Goal: Transaction & Acquisition: Book appointment/travel/reservation

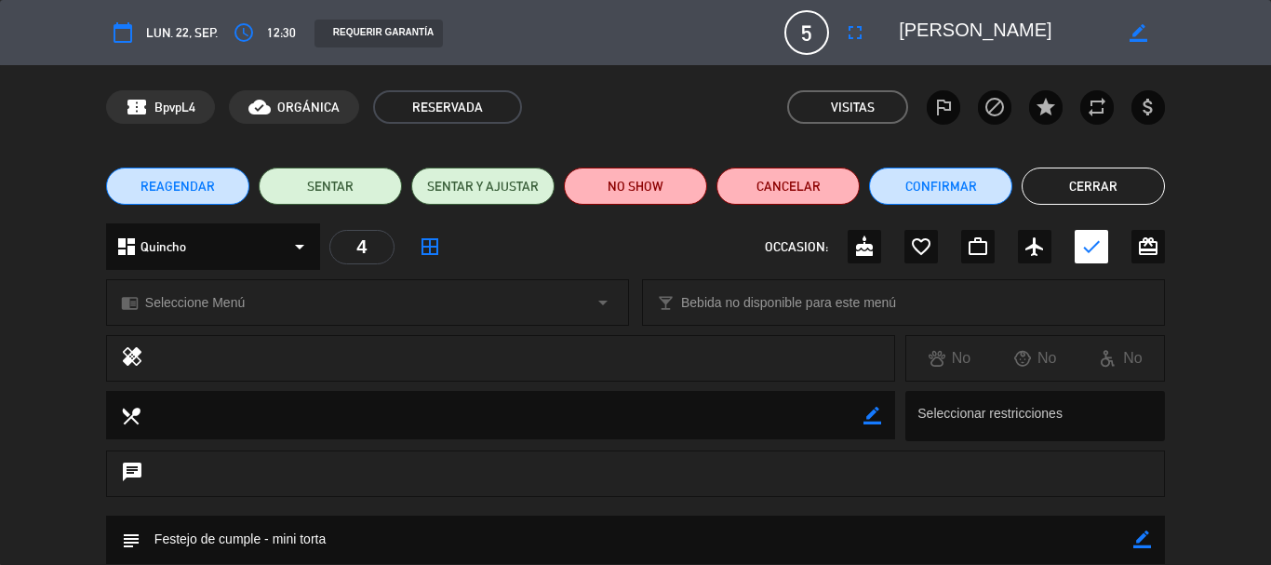
click at [1072, 180] on button "Cerrar" at bounding box center [1092, 185] width 143 height 37
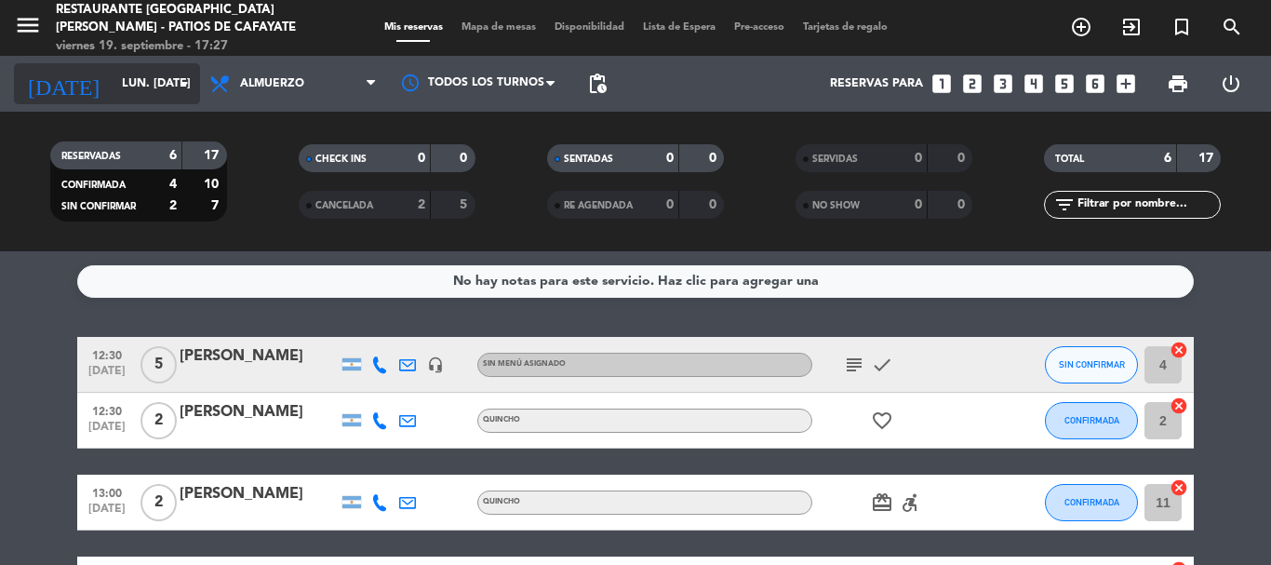
click at [125, 77] on input "lun. [DATE]" at bounding box center [191, 84] width 157 height 32
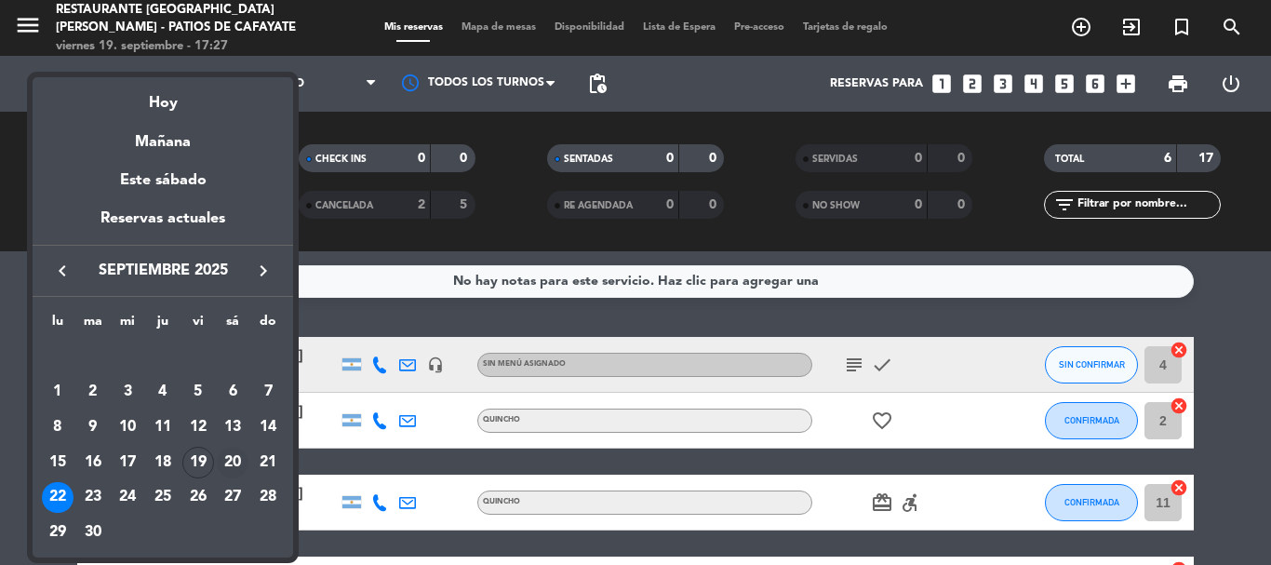
click at [229, 466] on div "20" at bounding box center [233, 463] width 32 height 32
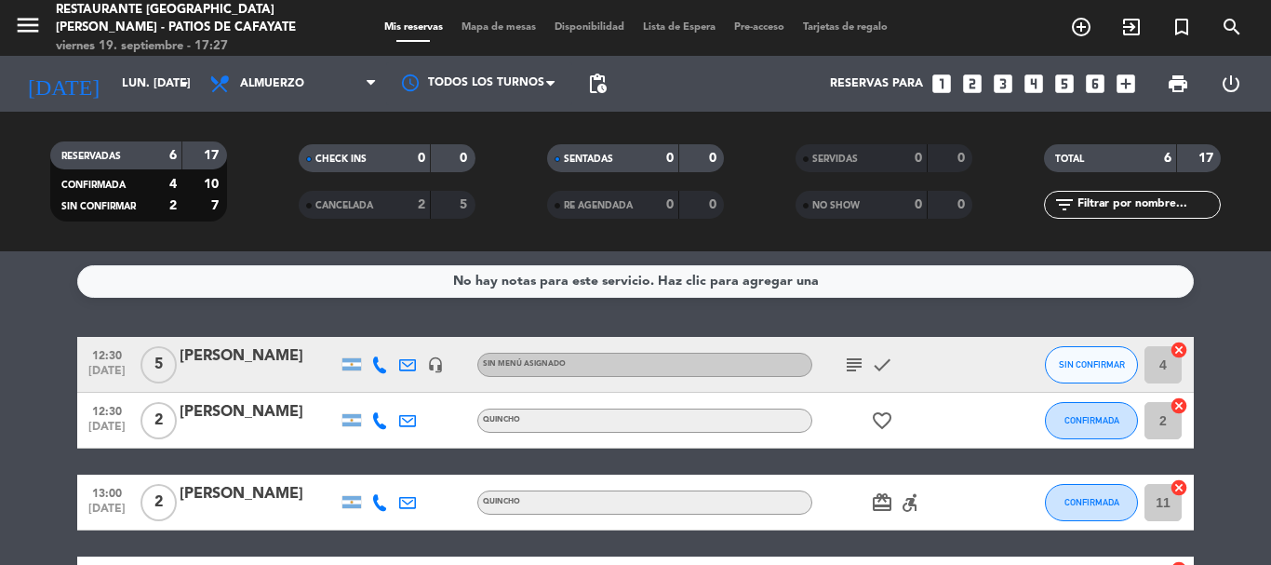
type input "sáb. [DATE]"
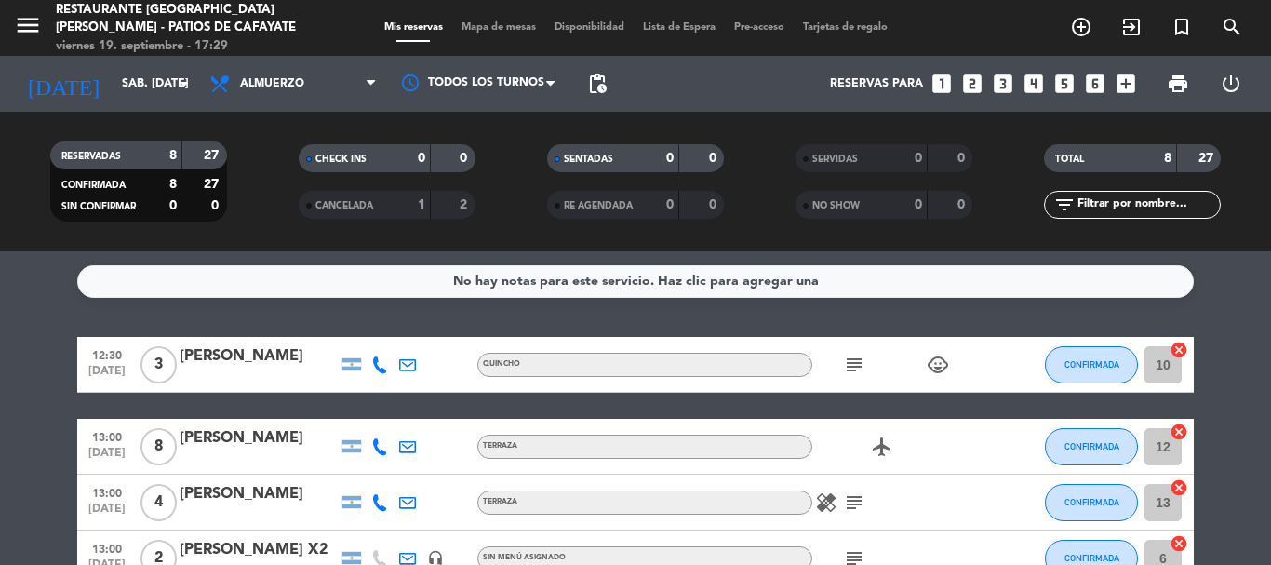
click at [983, 74] on icon "looks_two" at bounding box center [972, 84] width 24 height 24
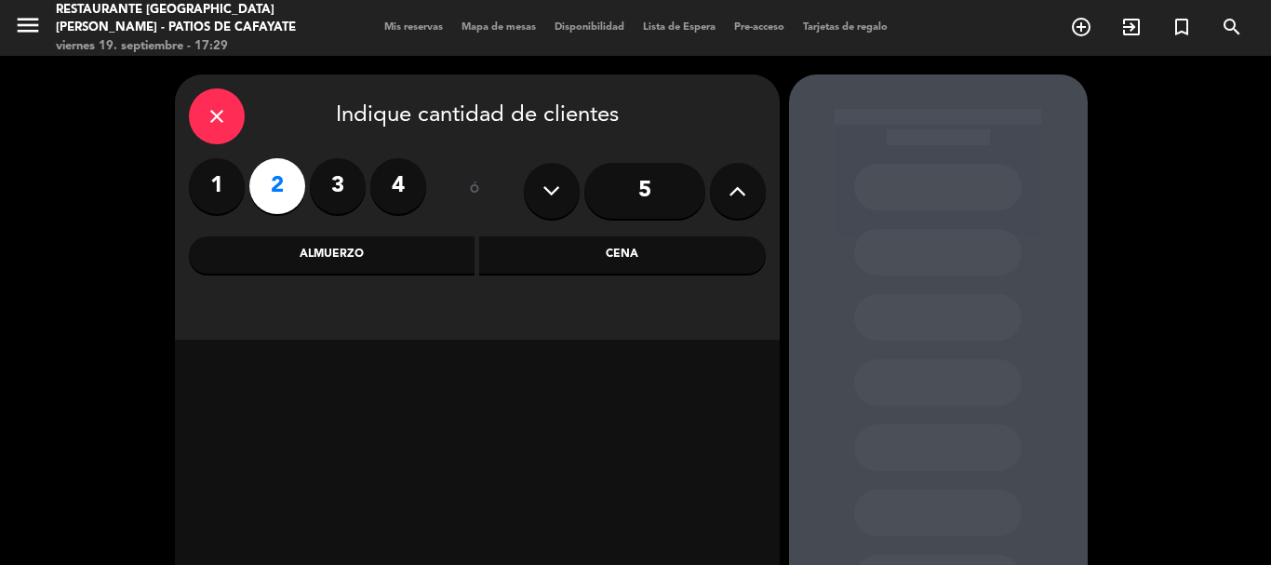
click at [367, 265] on div "Almuerzo" at bounding box center [332, 254] width 287 height 37
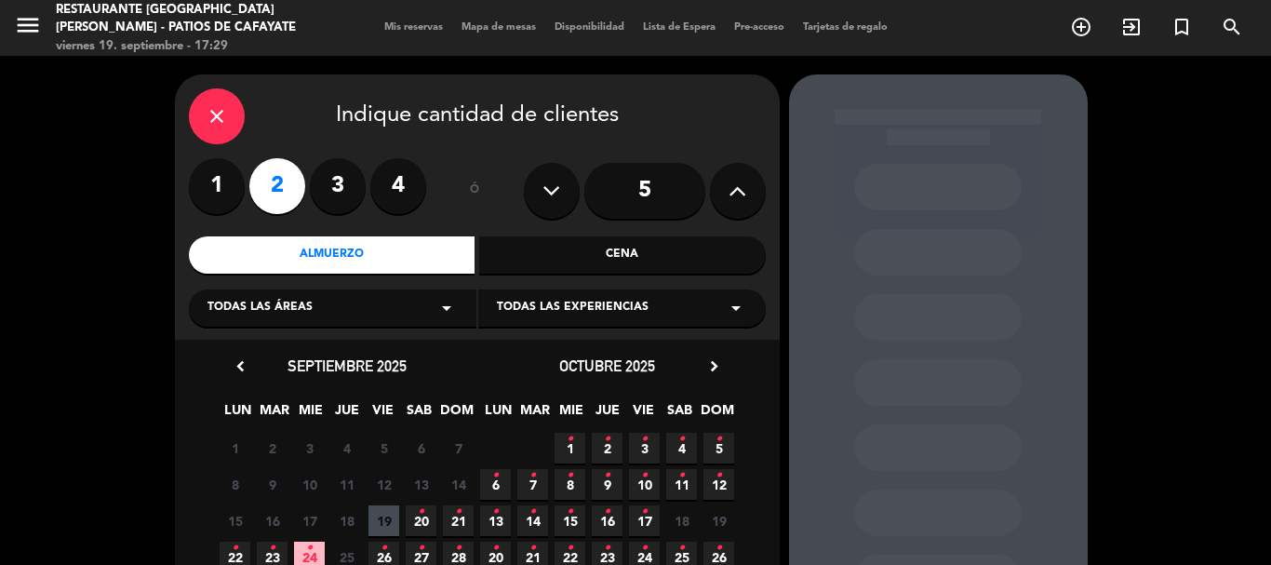
click at [420, 538] on icon "•" at bounding box center [421, 548] width 7 height 30
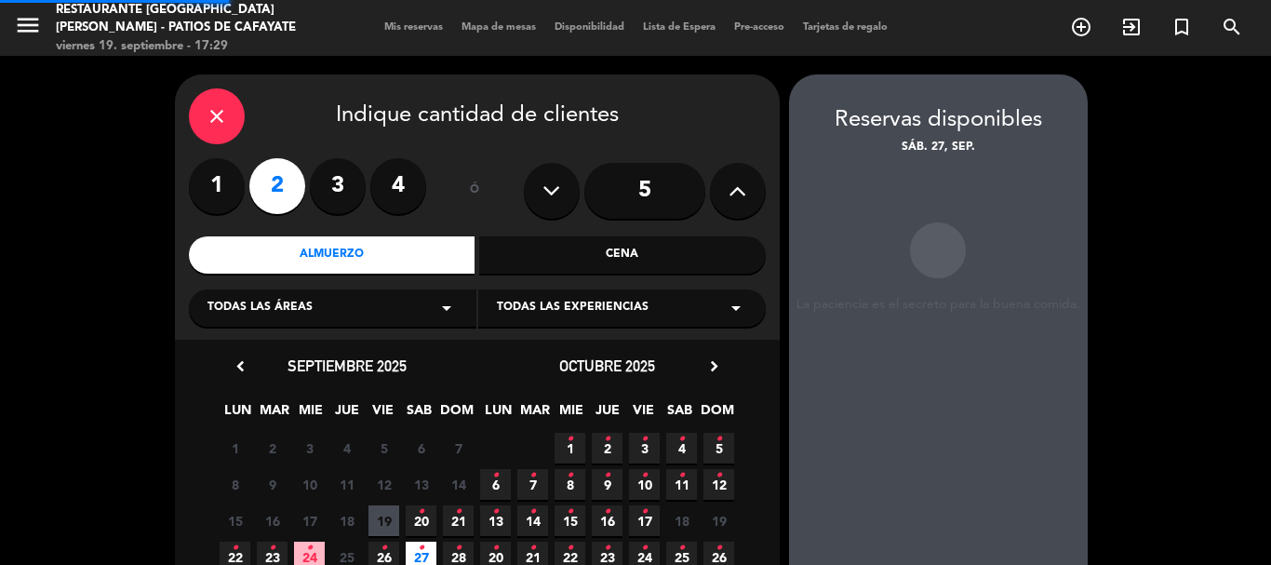
scroll to position [74, 0]
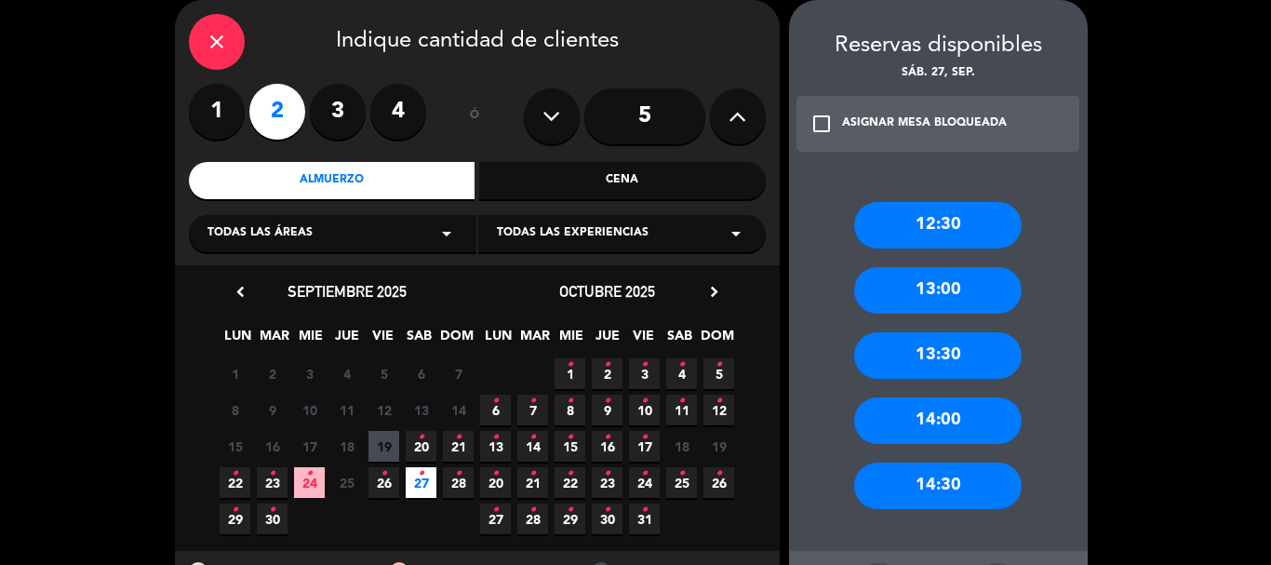
click at [956, 230] on div "12:30" at bounding box center [937, 225] width 167 height 47
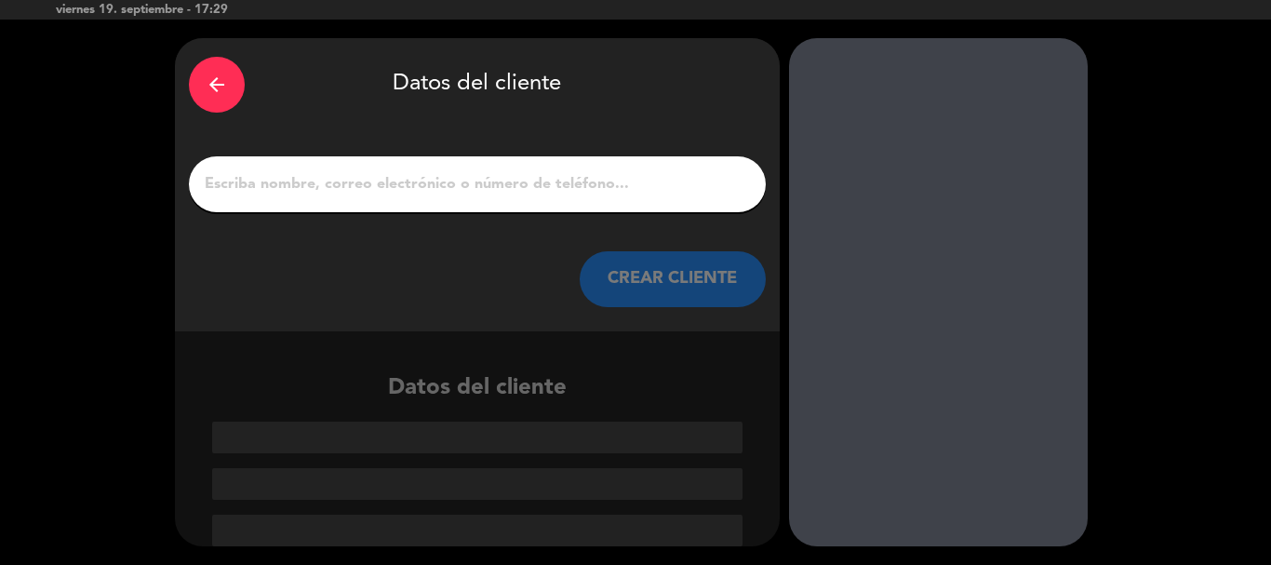
drag, startPoint x: 495, startPoint y: 183, endPoint x: 508, endPoint y: 173, distance: 16.6
click at [495, 182] on input "1" at bounding box center [477, 184] width 549 height 26
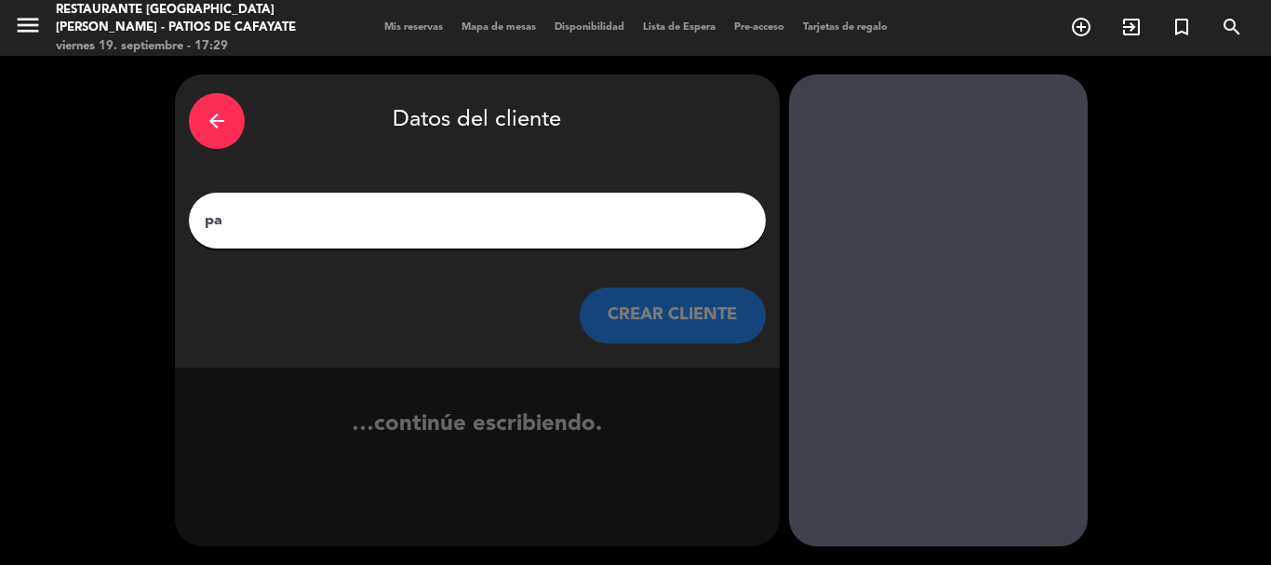
scroll to position [0, 0]
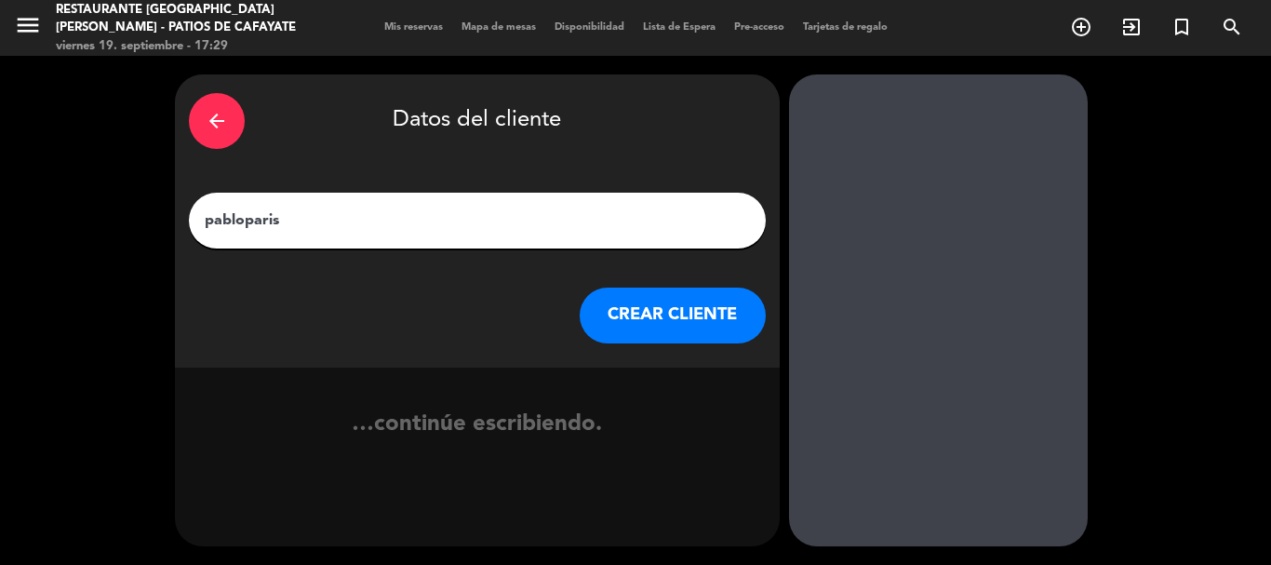
type input "pabloparis"
click at [677, 308] on button "CREAR CLIENTE" at bounding box center [673, 315] width 186 height 56
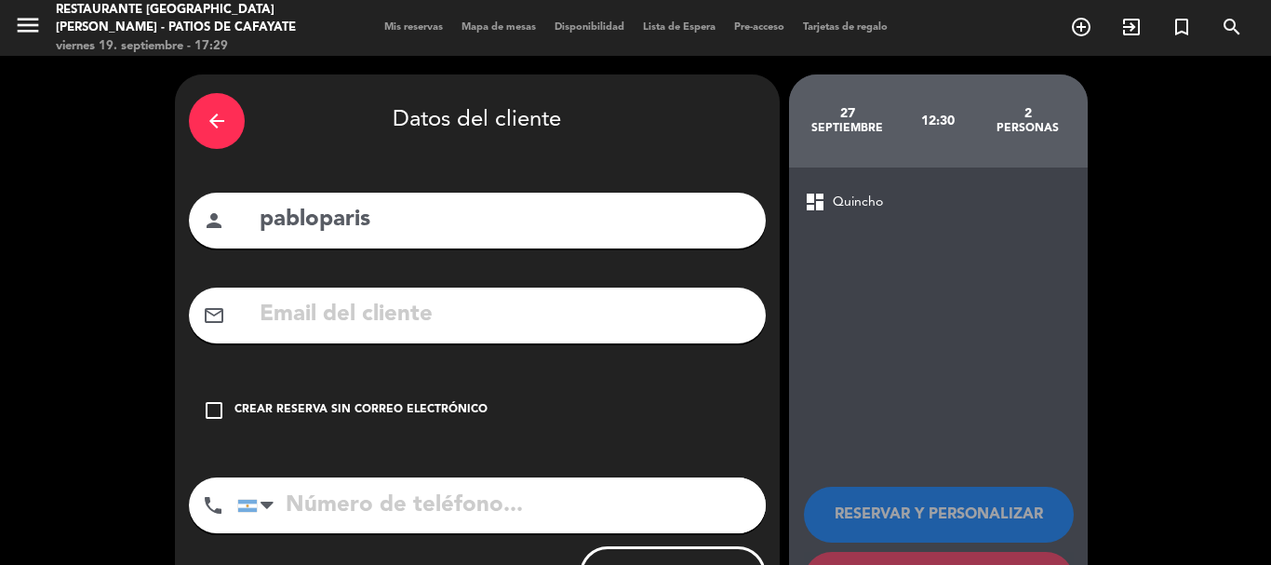
click at [393, 312] on input "text" at bounding box center [505, 315] width 494 height 38
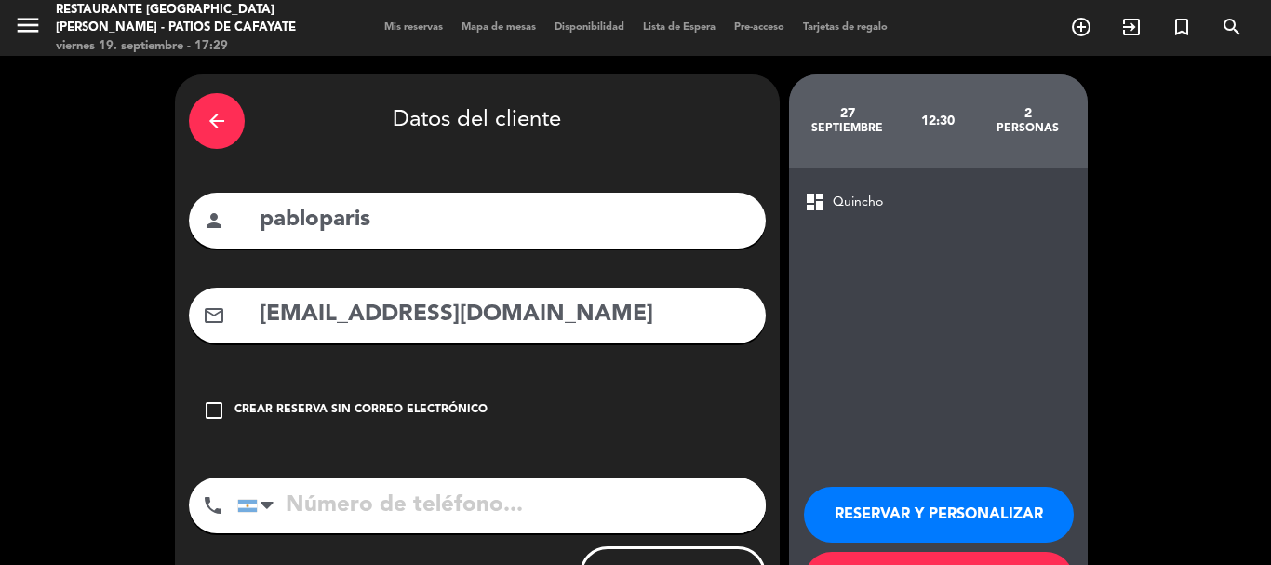
type input "[EMAIL_ADDRESS][DOMAIN_NAME]"
click at [384, 504] on input "tel" at bounding box center [501, 505] width 528 height 56
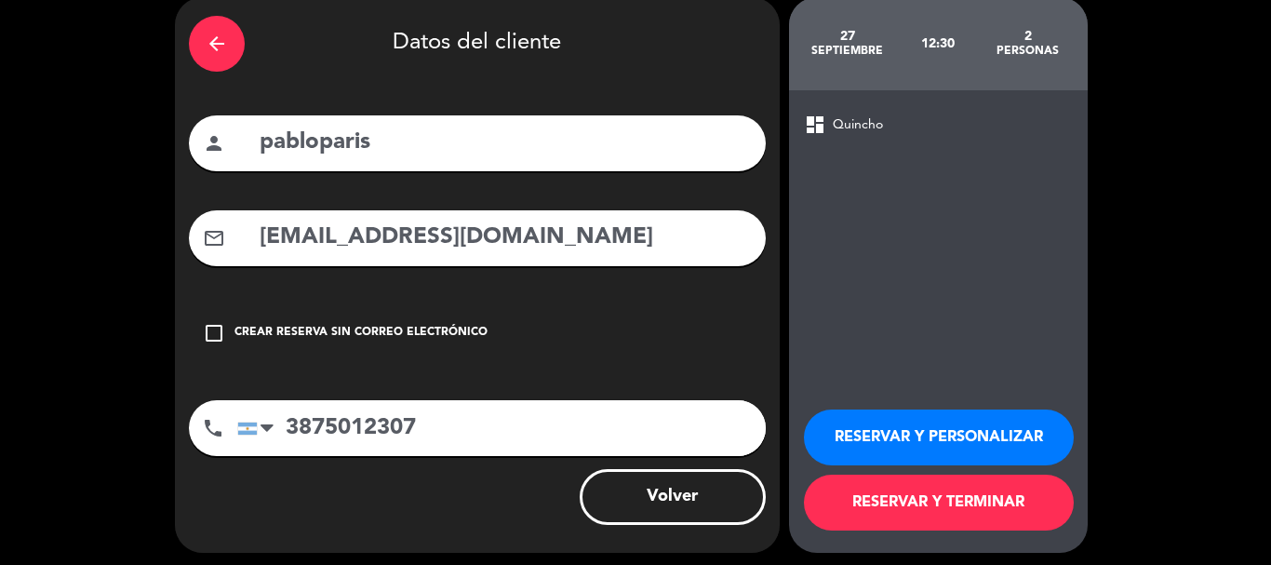
scroll to position [84, 0]
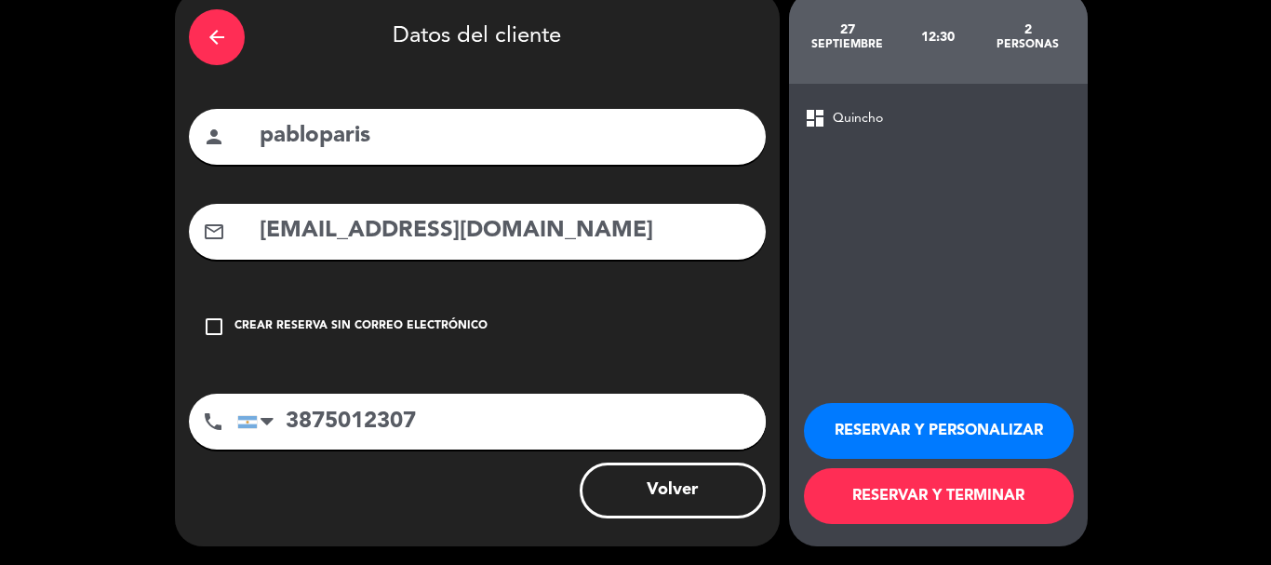
type input "3875012307"
click at [982, 489] on button "RESERVAR Y TERMINAR" at bounding box center [939, 496] width 270 height 56
